Goal: Check status: Check status

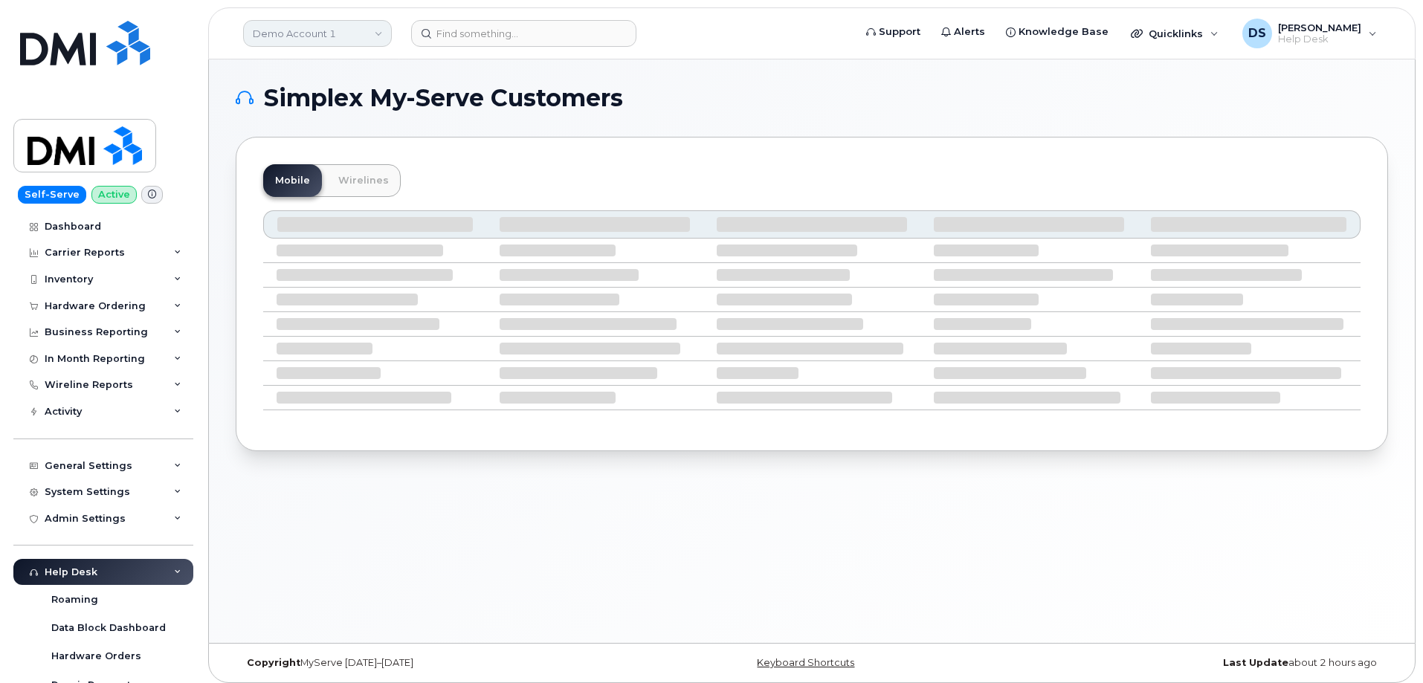
click at [380, 32] on link "Demo Account 1" at bounding box center [317, 33] width 149 height 27
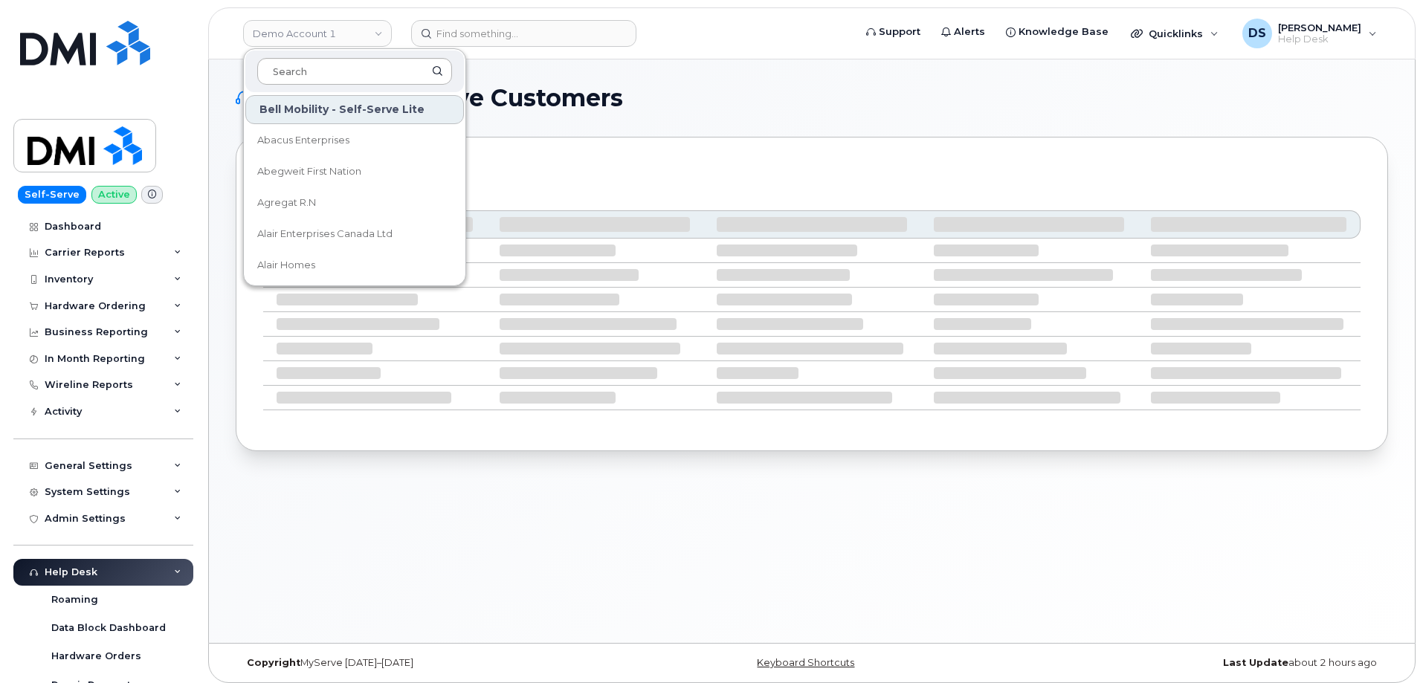
click at [299, 71] on input at bounding box center [354, 71] width 195 height 27
type input "gov"
click at [335, 170] on span "Government of Alberta ([GEOGRAPHIC_DATA])" at bounding box center [342, 172] width 171 height 29
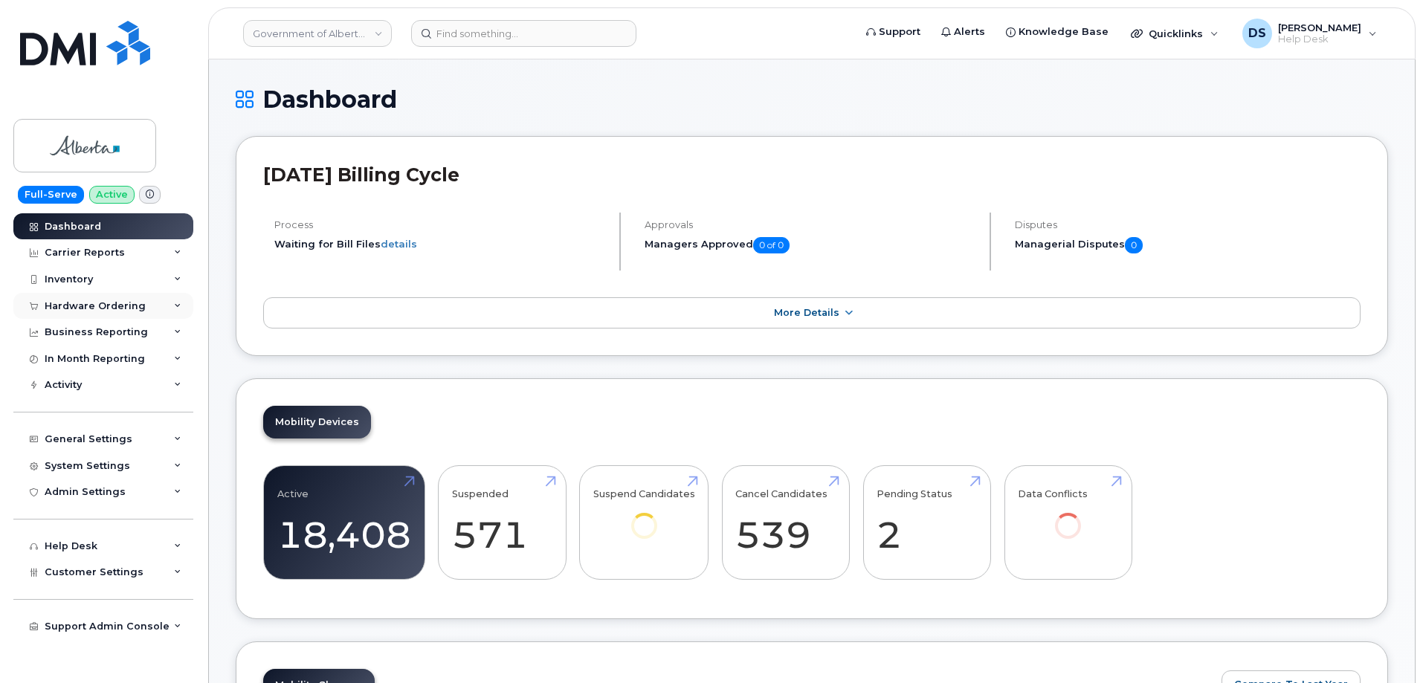
click at [181, 306] on icon at bounding box center [177, 306] width 7 height 7
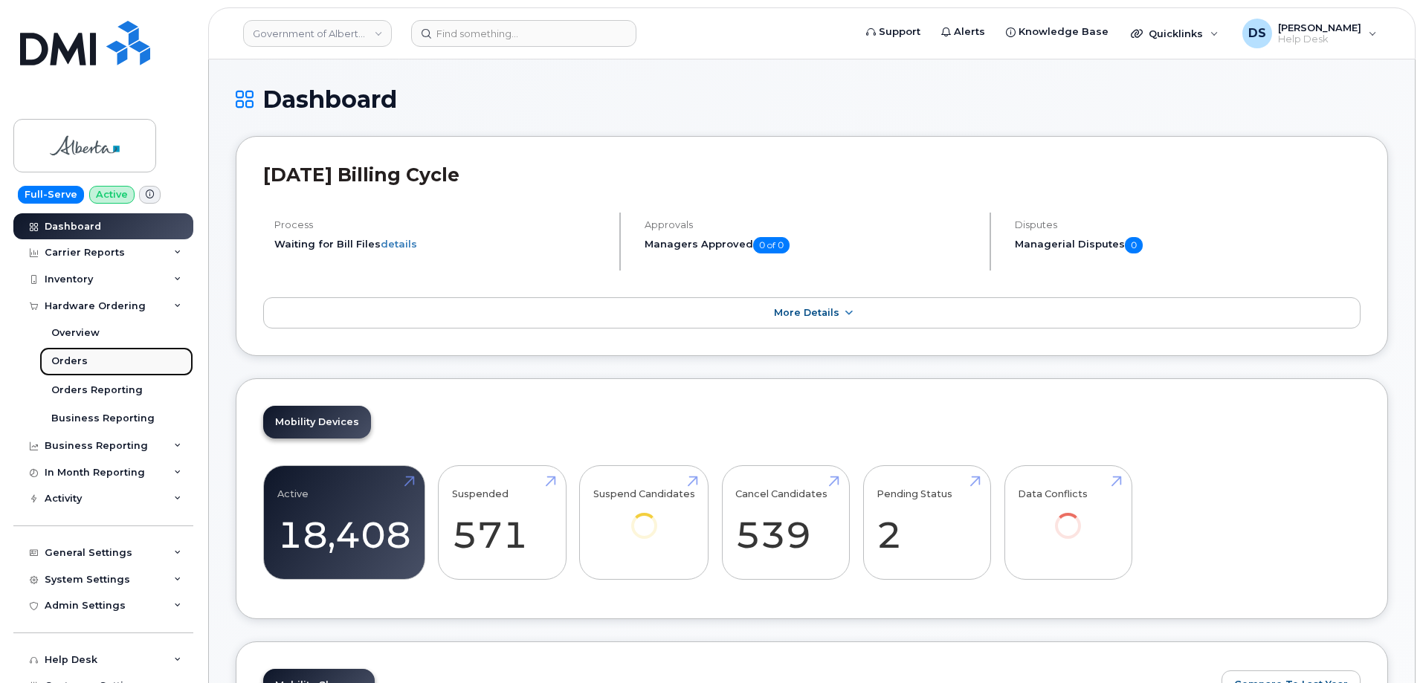
click at [80, 361] on div "Orders" at bounding box center [69, 361] width 36 height 13
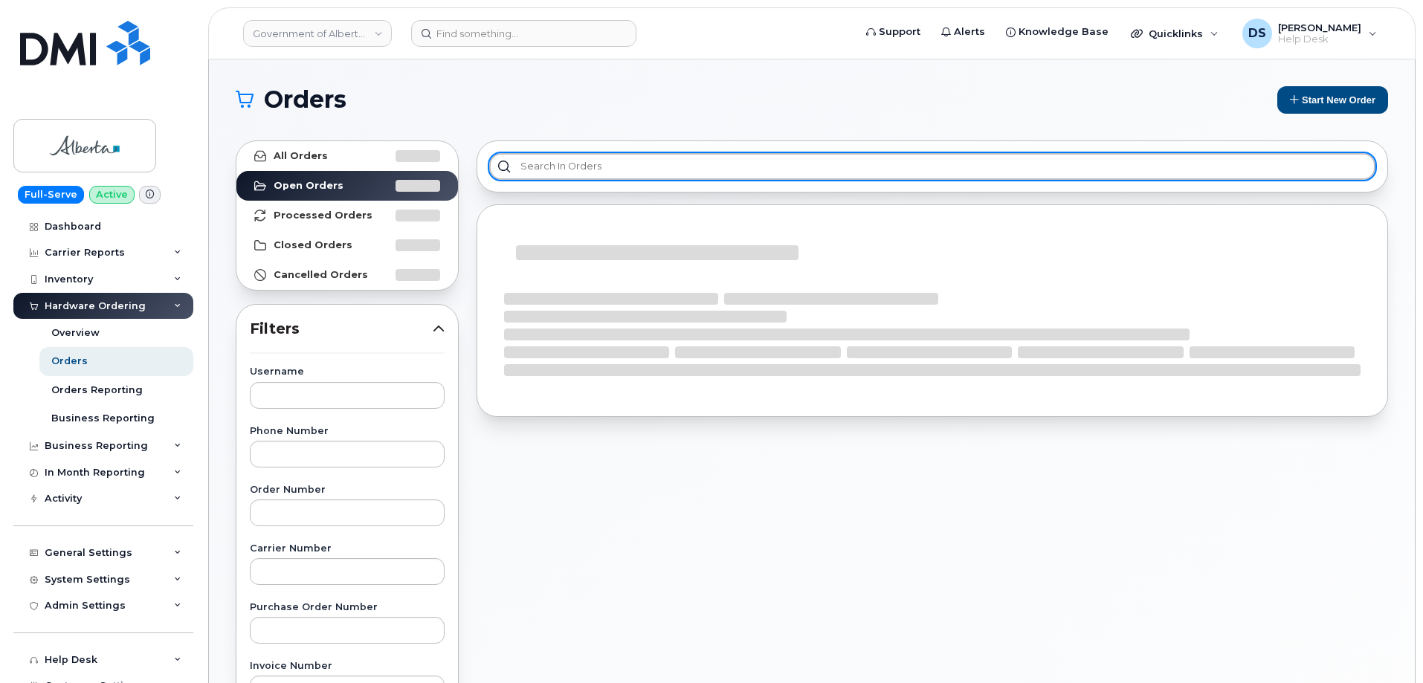
click at [644, 151] on div at bounding box center [932, 167] width 911 height 52
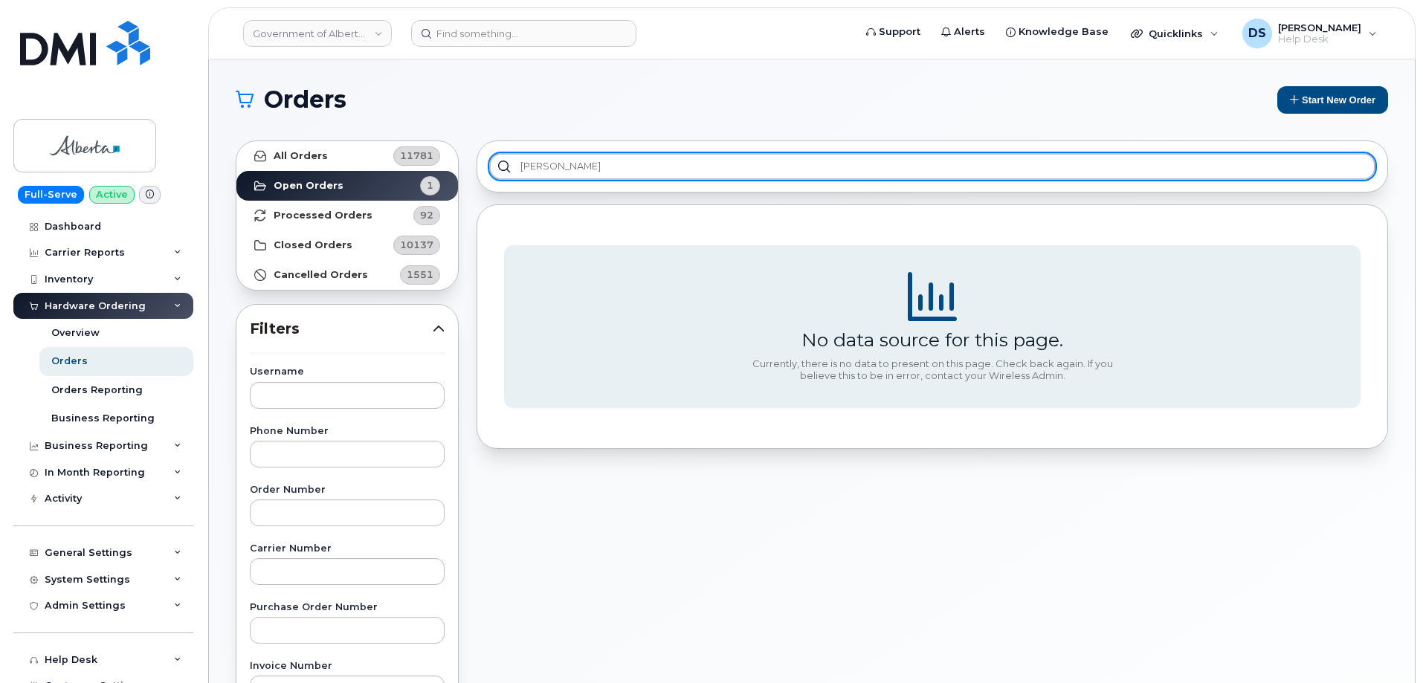
type input "dan visser"
drag, startPoint x: 584, startPoint y: 161, endPoint x: 501, endPoint y: 159, distance: 83.3
click at [502, 162] on input "dan visser" at bounding box center [932, 166] width 886 height 27
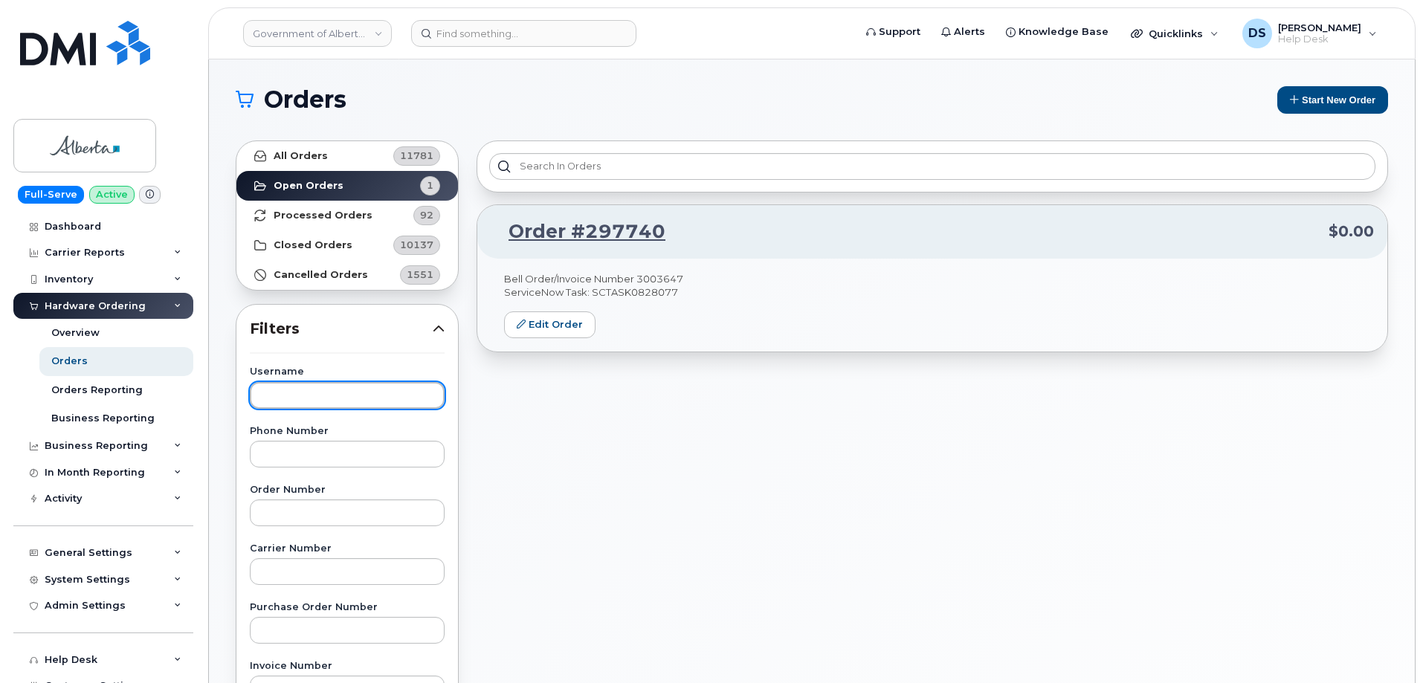
drag, startPoint x: 286, startPoint y: 391, endPoint x: 306, endPoint y: 381, distance: 22.3
click at [305, 385] on input "text" at bounding box center [347, 395] width 195 height 27
type input "dan visser"
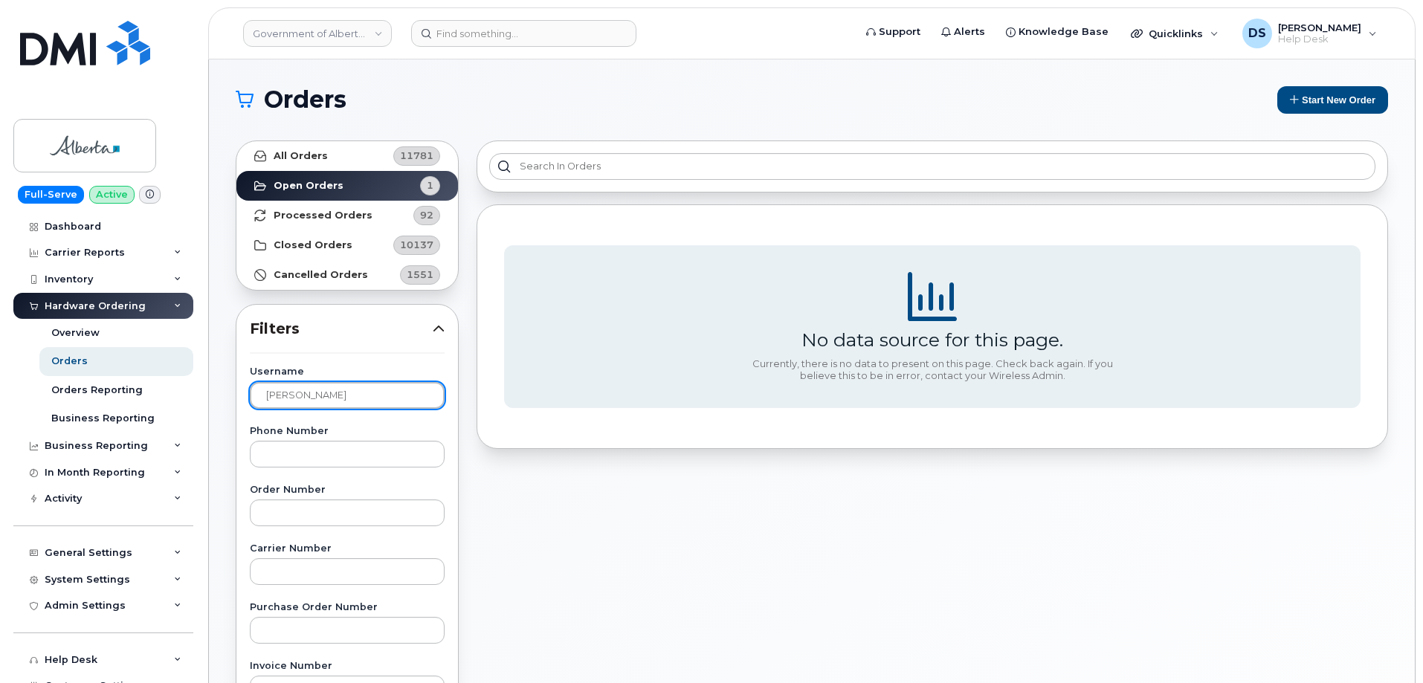
drag, startPoint x: 347, startPoint y: 396, endPoint x: 229, endPoint y: 390, distance: 118.4
click at [230, 393] on div "All Orders 11781 Open Orders 1 Processed Orders 92 Closed Orders 10137 Cancelle…" at bounding box center [347, 654] width 241 height 1045
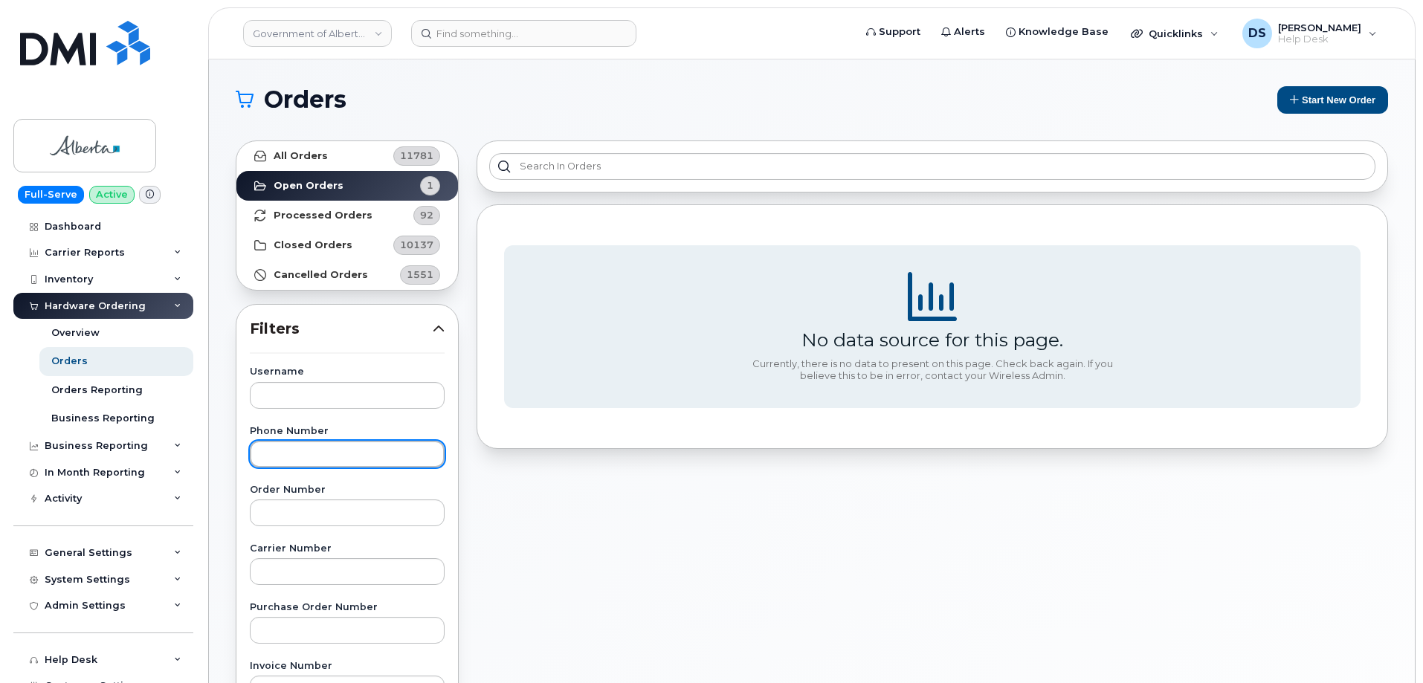
click at [301, 449] on input "text" at bounding box center [347, 454] width 195 height 27
type input "4033250792"
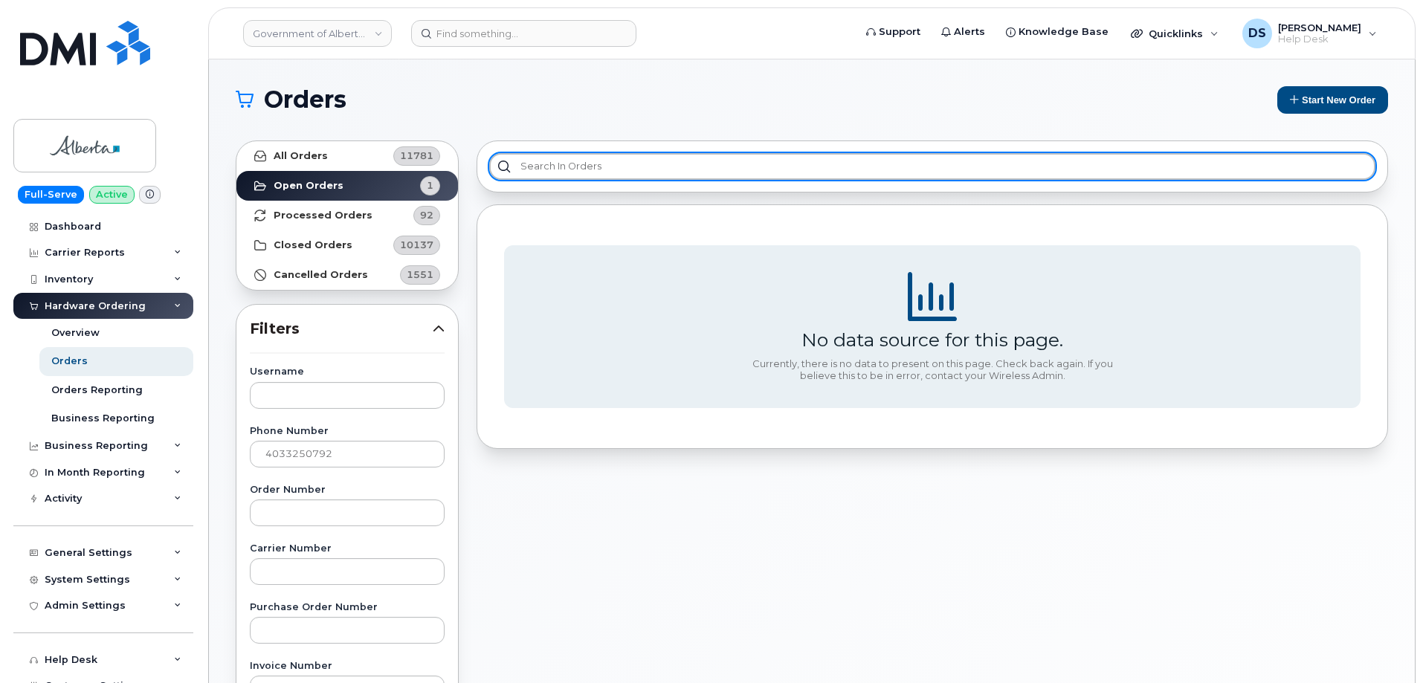
click at [553, 158] on input "text" at bounding box center [932, 166] width 886 height 27
type input "4033250792"
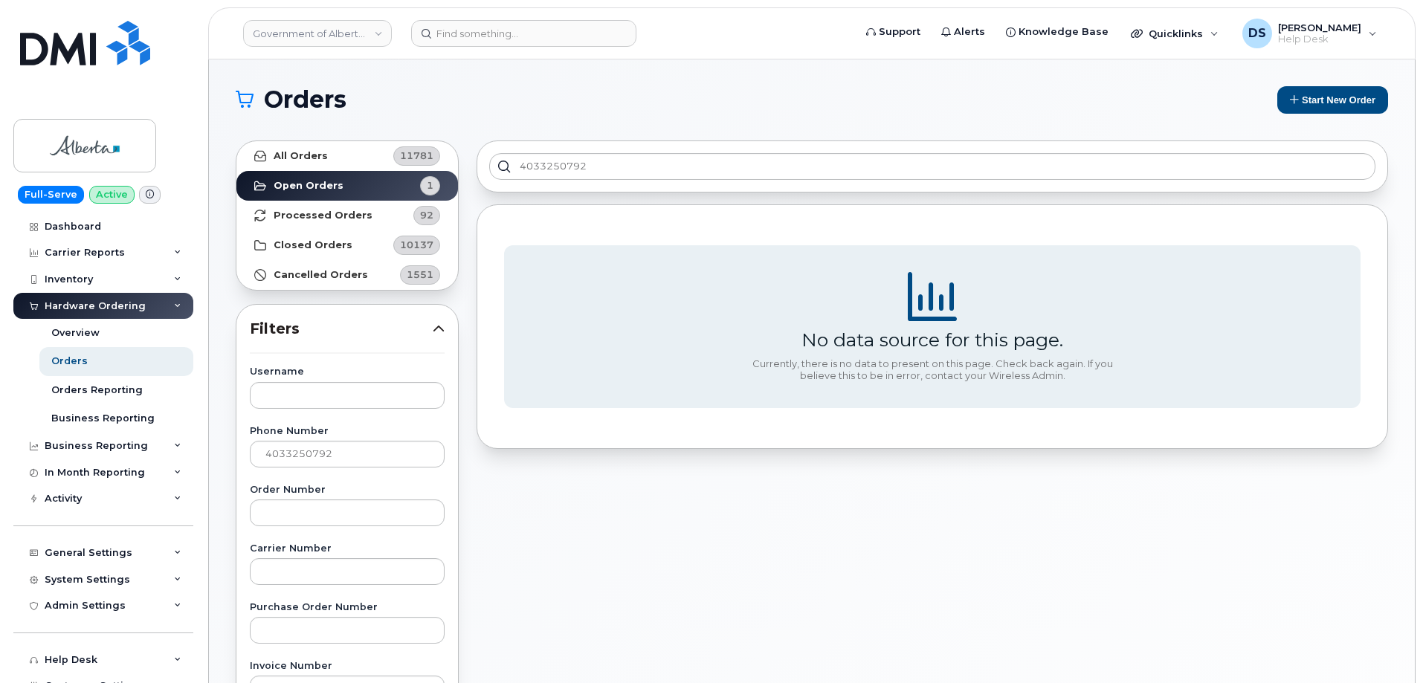
click at [593, 616] on div "4033250792 No data source for this page. Currently, there is no data to present…" at bounding box center [932, 654] width 929 height 1045
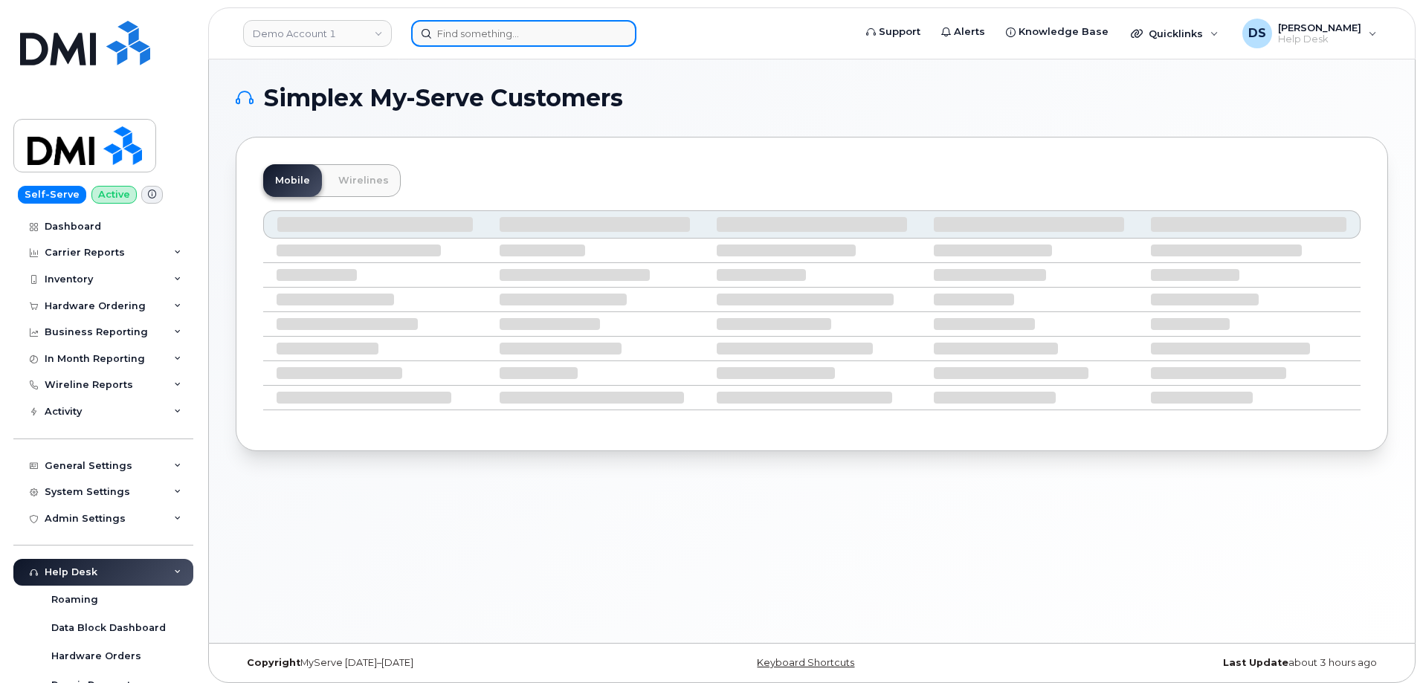
click at [474, 30] on input at bounding box center [523, 33] width 225 height 27
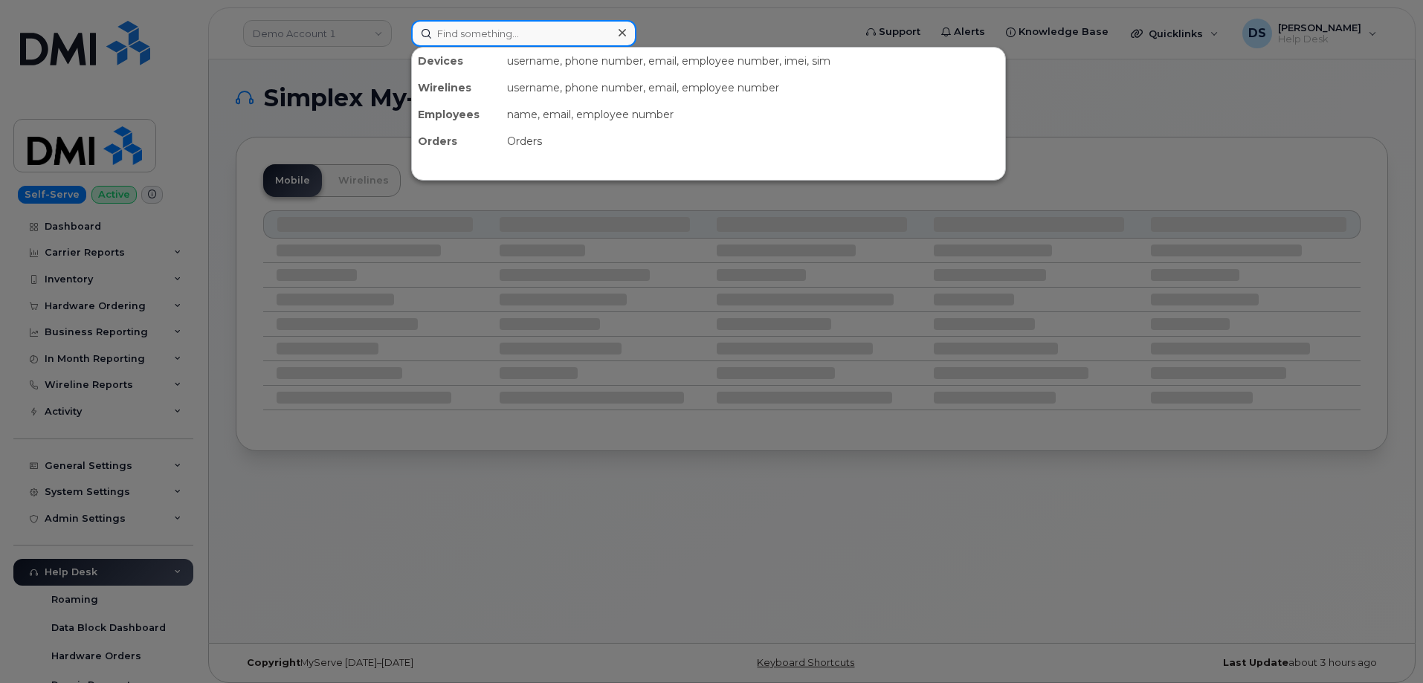
paste input "298049"
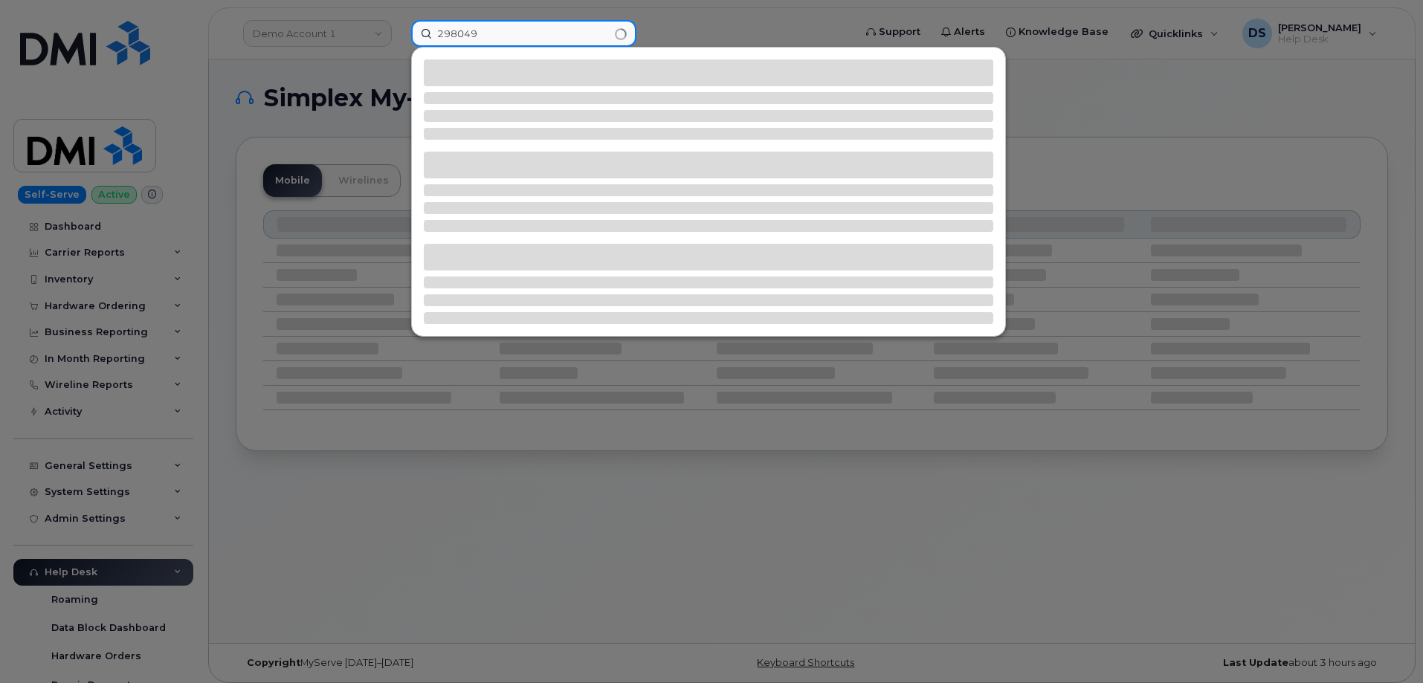
type input "298049"
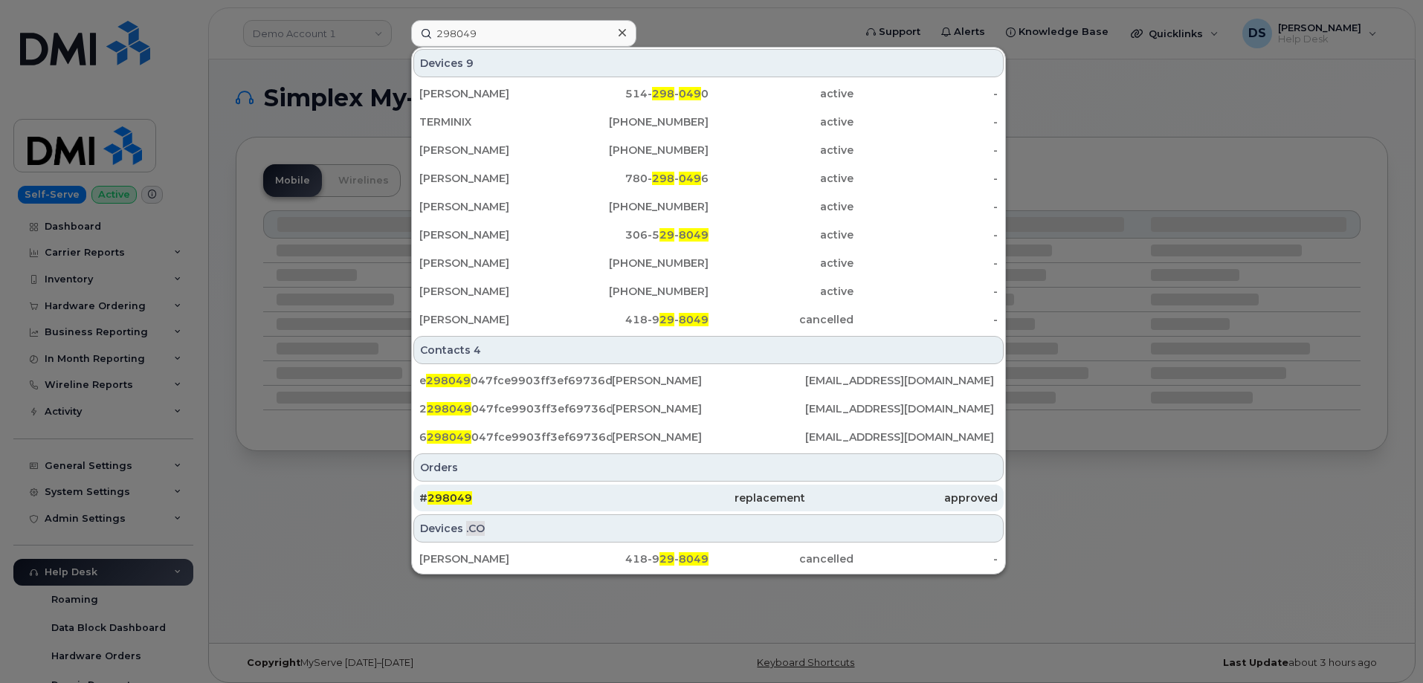
click at [454, 501] on span "298049" at bounding box center [449, 497] width 45 height 13
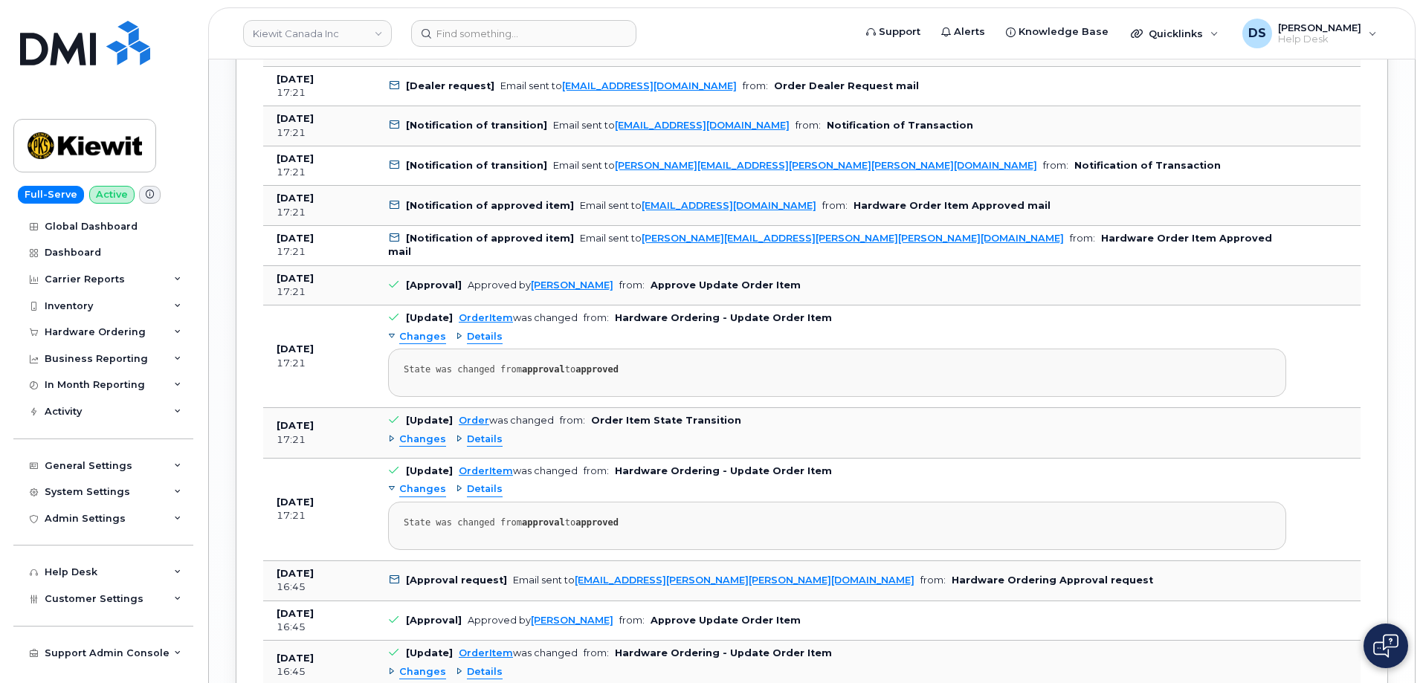
scroll to position [1710, 0]
